Goal: Find specific page/section: Find specific page/section

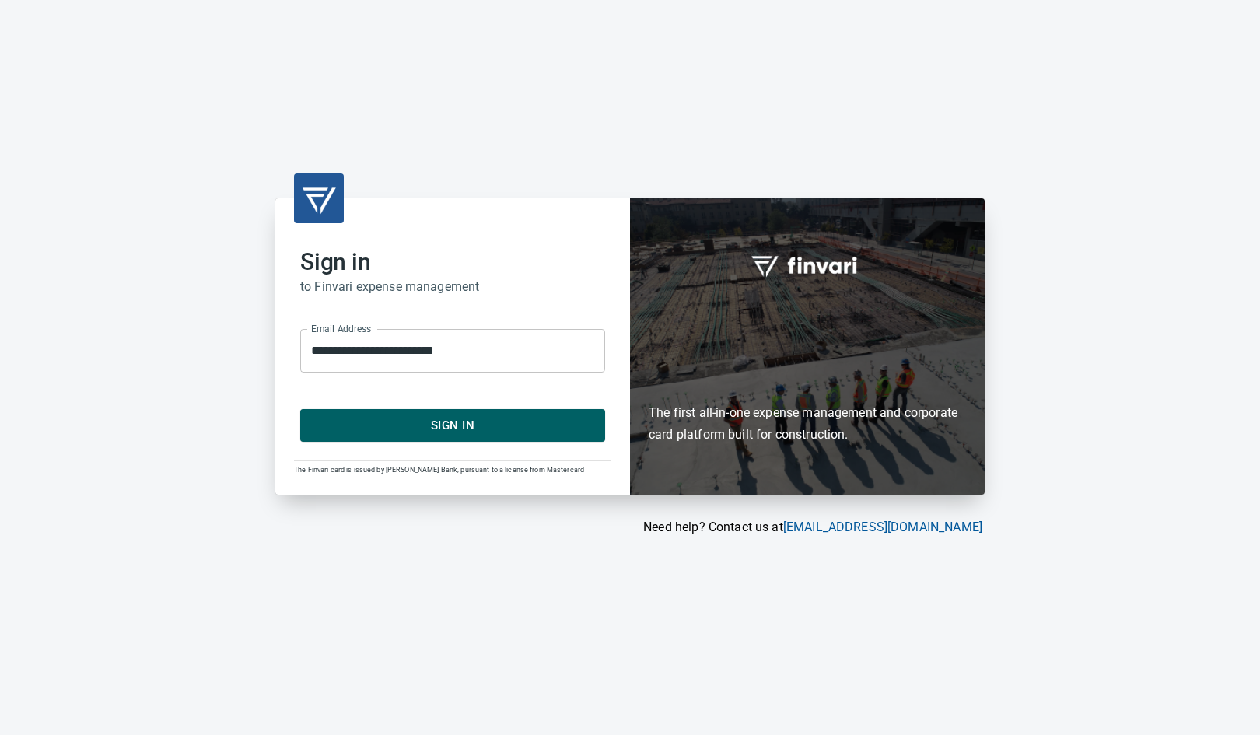
click at [422, 425] on span "Sign In" at bounding box center [452, 425] width 271 height 20
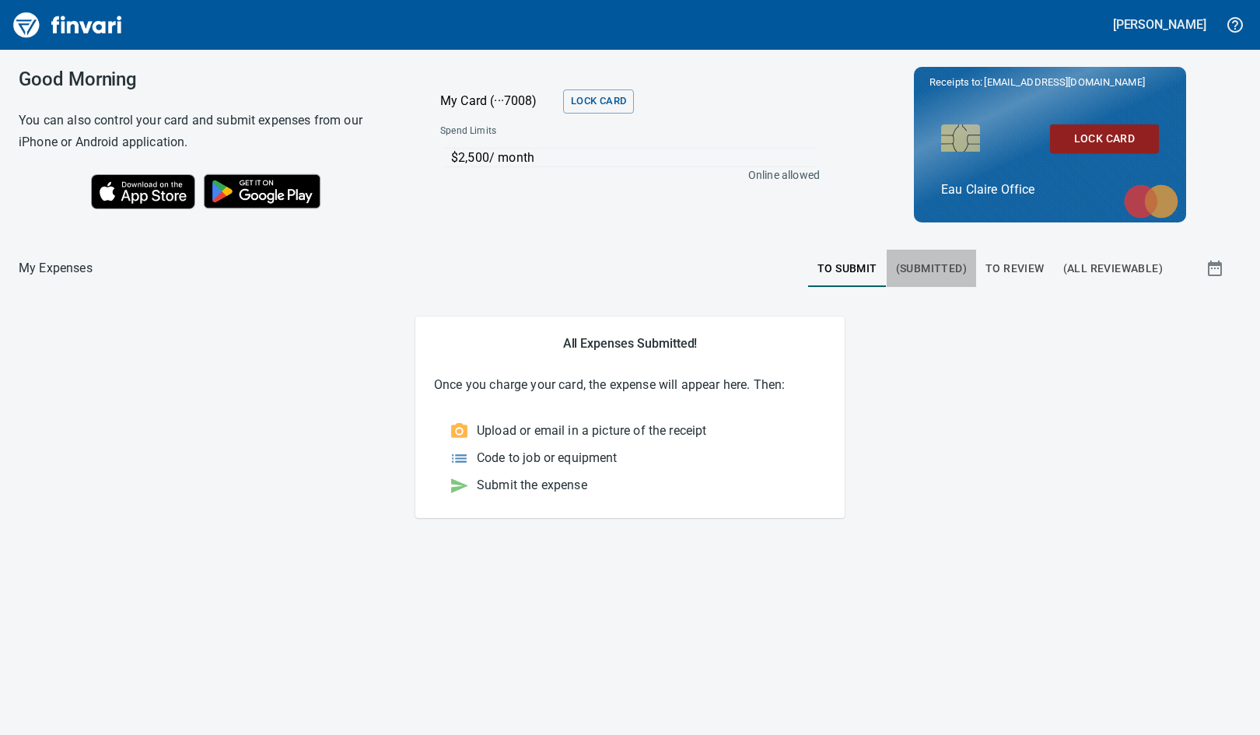
click at [941, 268] on span "(Submitted)" at bounding box center [931, 268] width 71 height 19
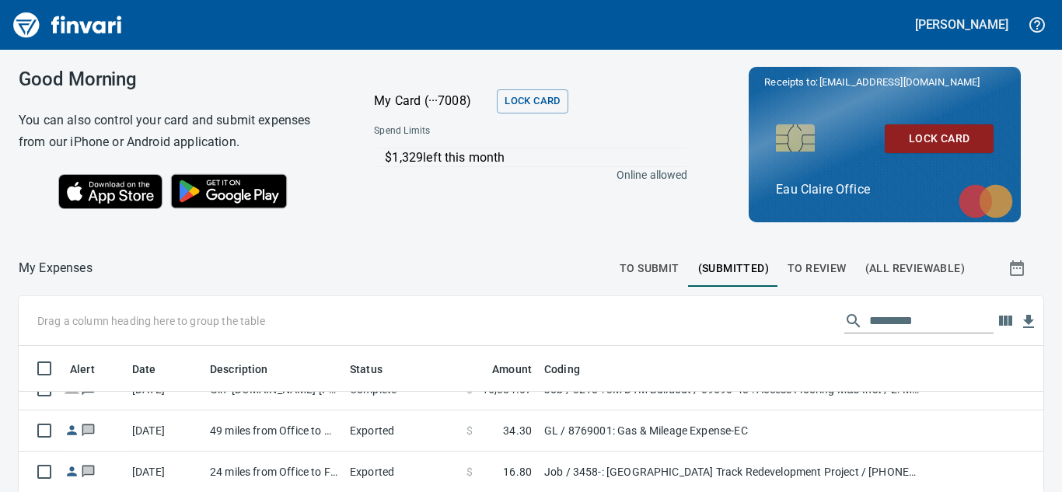
scroll to position [233, 0]
